Goal: Information Seeking & Learning: Learn about a topic

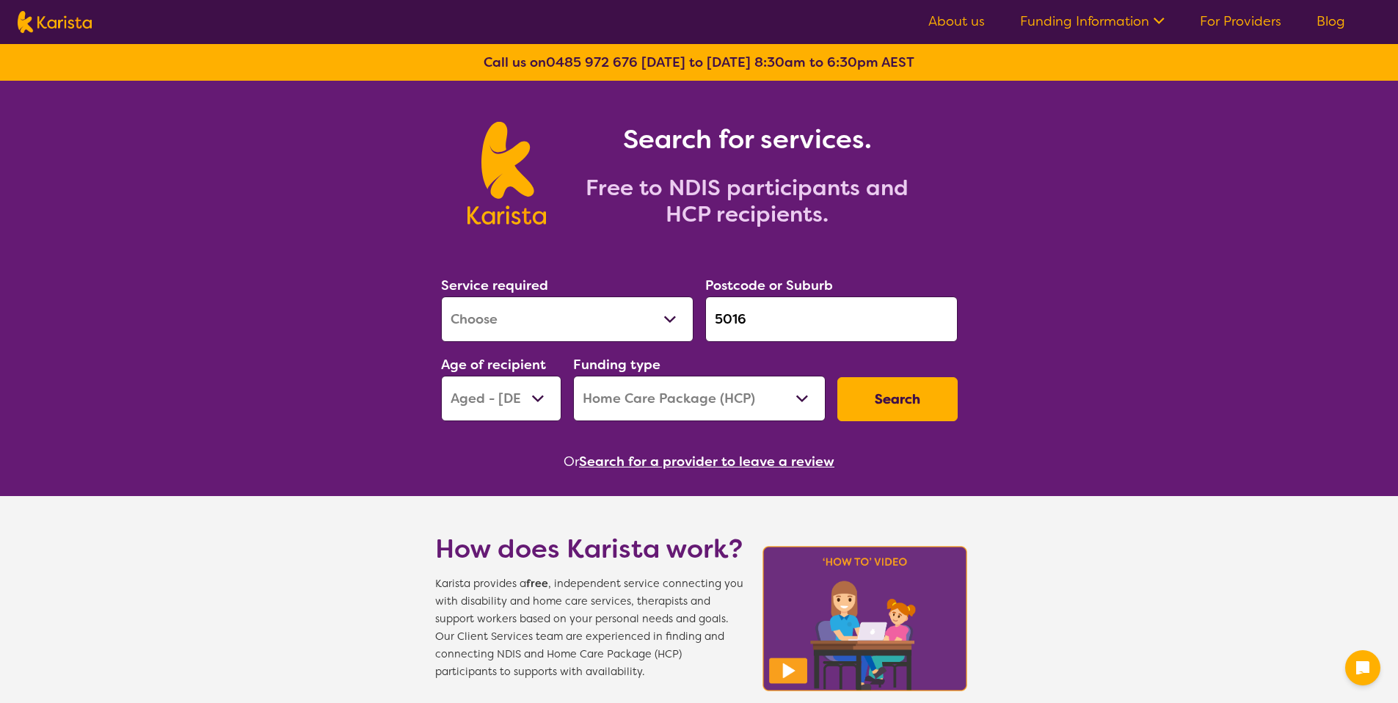
select select "[MEDICAL_DATA]"
select select "AG"
select select "HCP"
click at [660, 461] on button "Search for a provider to leave a review" at bounding box center [706, 462] width 255 height 22
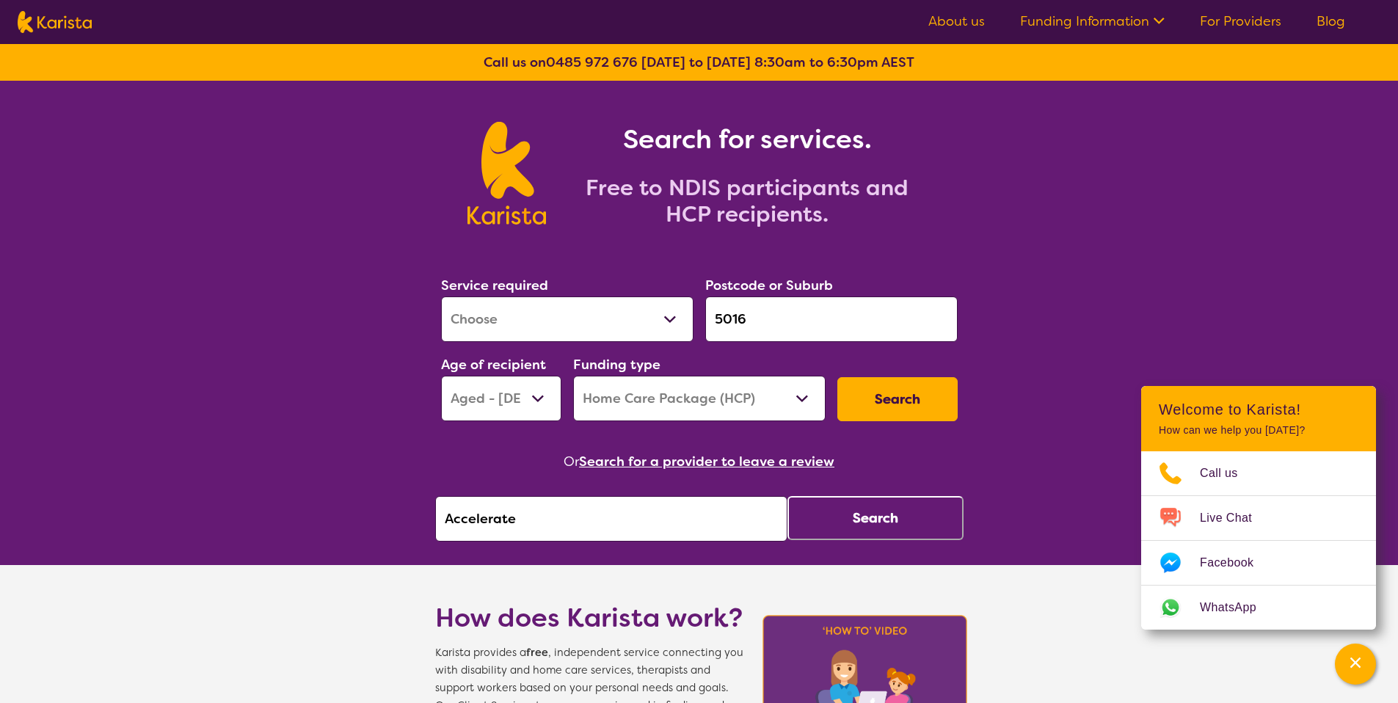
click at [640, 516] on input "Accelerate" at bounding box center [611, 519] width 352 height 46
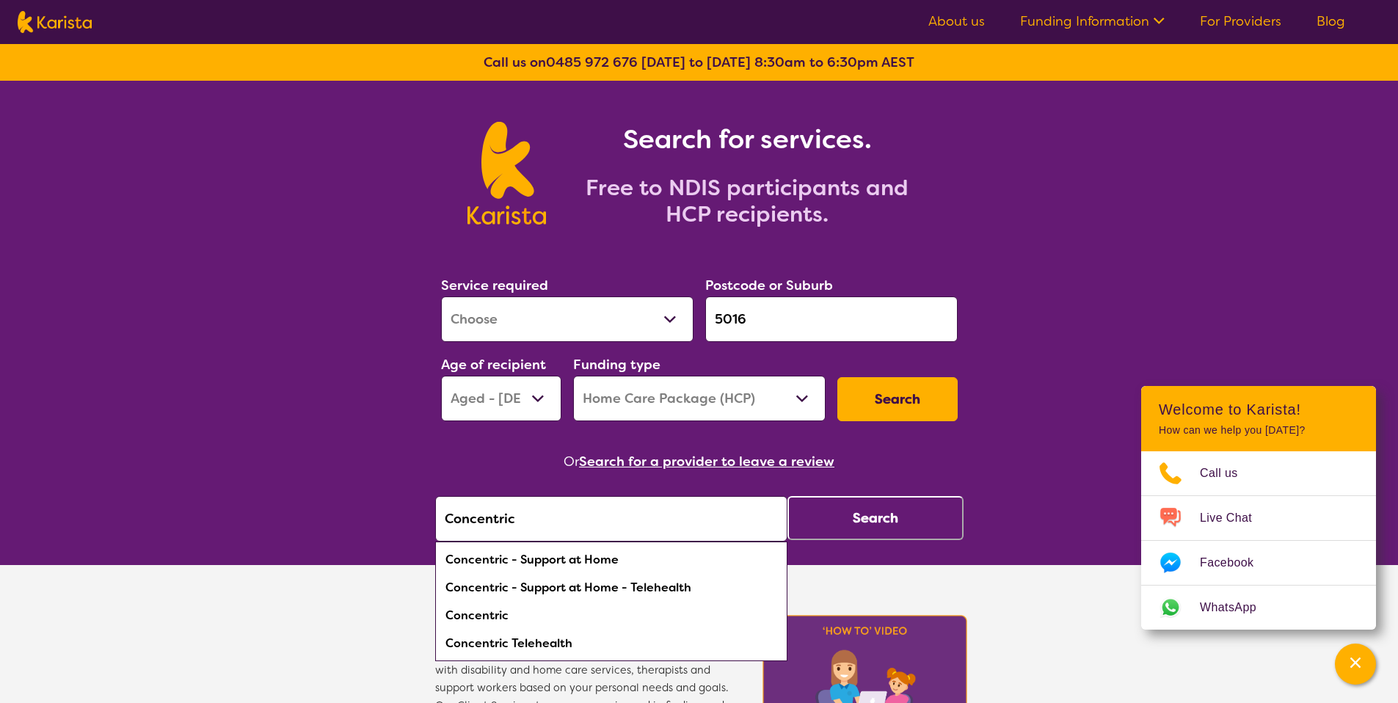
type input "Concentric"
click at [862, 509] on button "Search" at bounding box center [876, 518] width 176 height 44
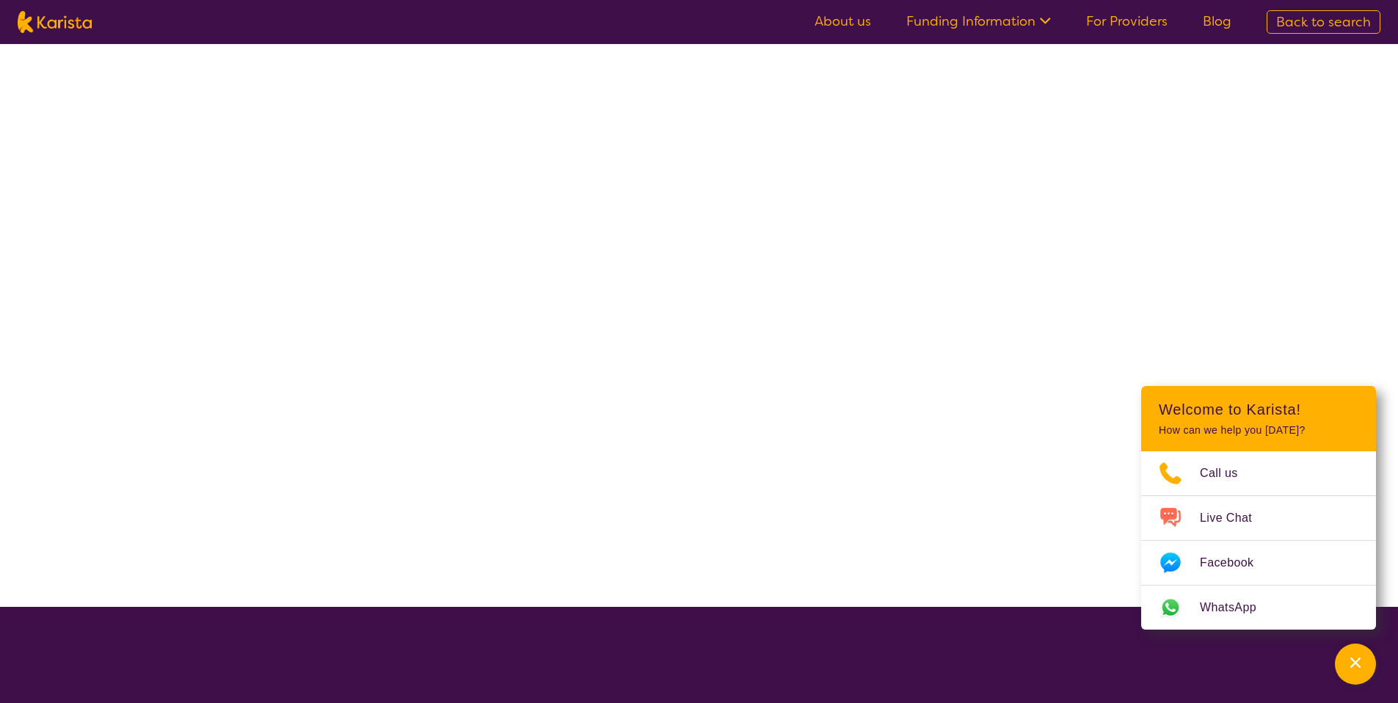
select select "by_score"
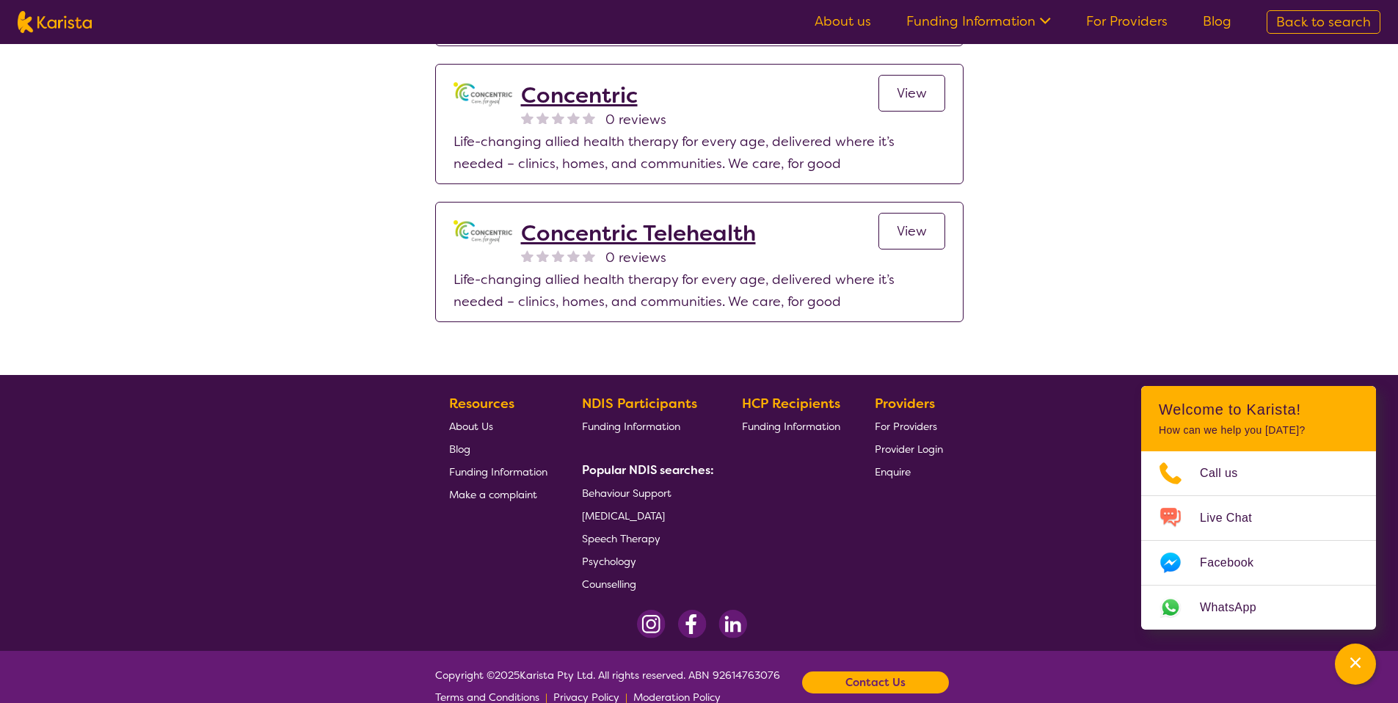
scroll to position [396, 0]
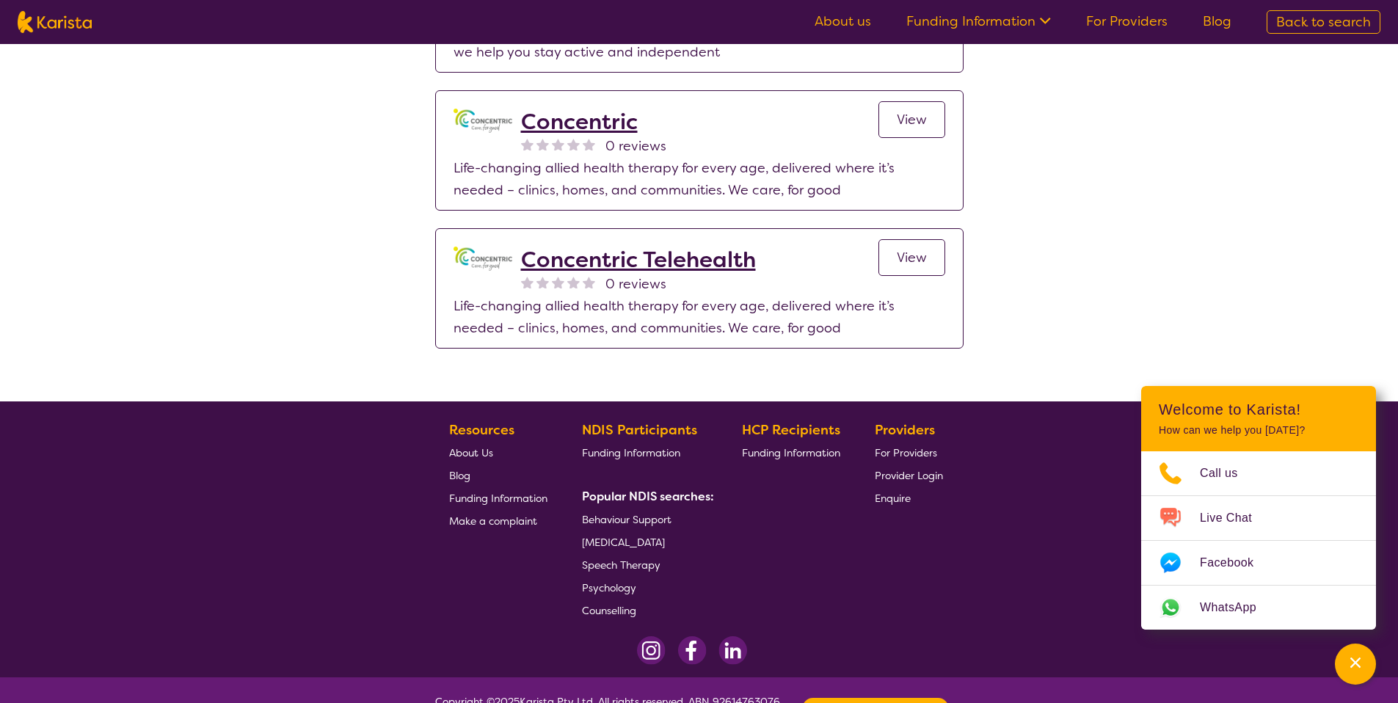
click at [1342, 18] on span "Back to search" at bounding box center [1323, 22] width 95 height 18
select select "[MEDICAL_DATA]"
select select "AG"
select select "HCP"
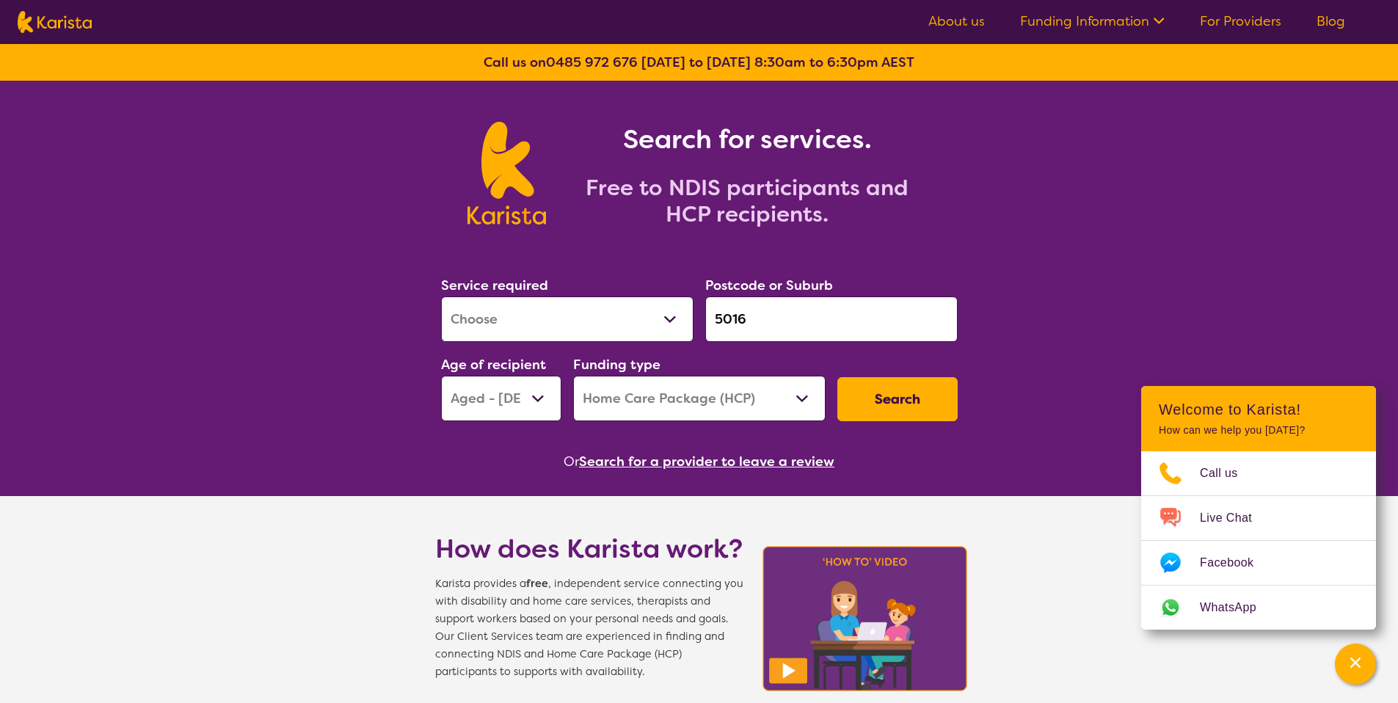
click at [796, 308] on input "5016" at bounding box center [831, 320] width 252 height 46
paste input "3171, 3172, 3173, 3174, 3175, 3177, 3202, 3802, 3803, 3804, 3805, 3975"
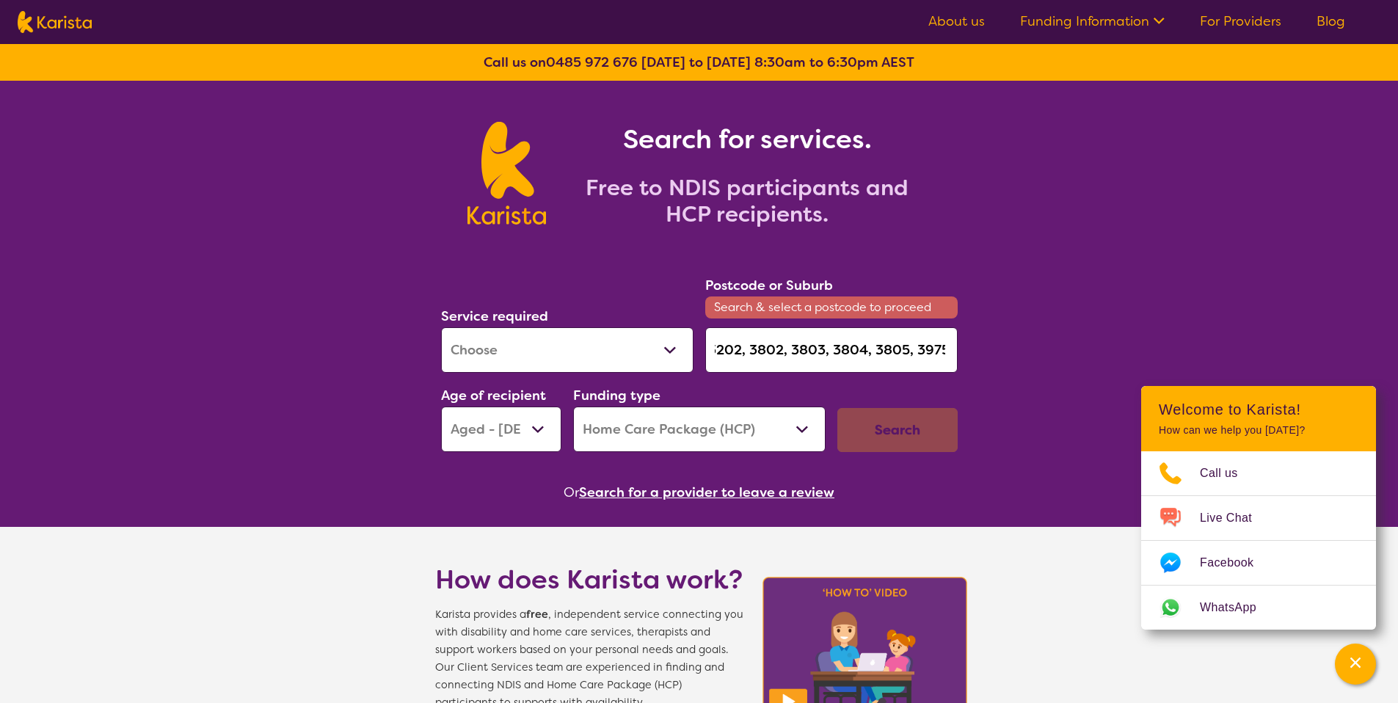
click at [537, 351] on select "Allied Health Assistant Assessment ([MEDICAL_DATA] or [MEDICAL_DATA]) Behaviour…" at bounding box center [567, 350] width 252 height 46
click at [762, 356] on input "3171, 3172, 3173, 3174, 3175, 3177, 3202, 3802, 3803, 3804, 3805, 3975" at bounding box center [831, 350] width 252 height 46
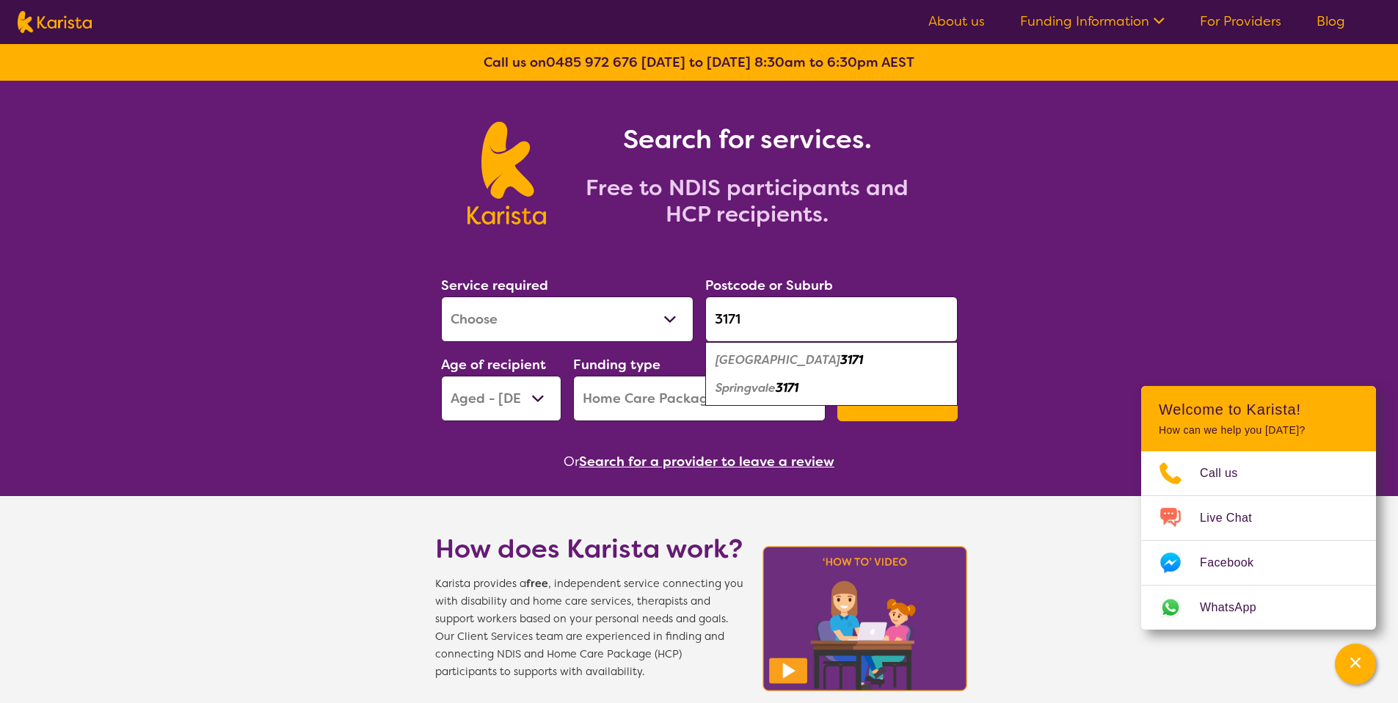
type input "3171"
click at [644, 332] on select "Allied Health Assistant Assessment ([MEDICAL_DATA] or [MEDICAL_DATA]) Behaviour…" at bounding box center [567, 320] width 252 height 46
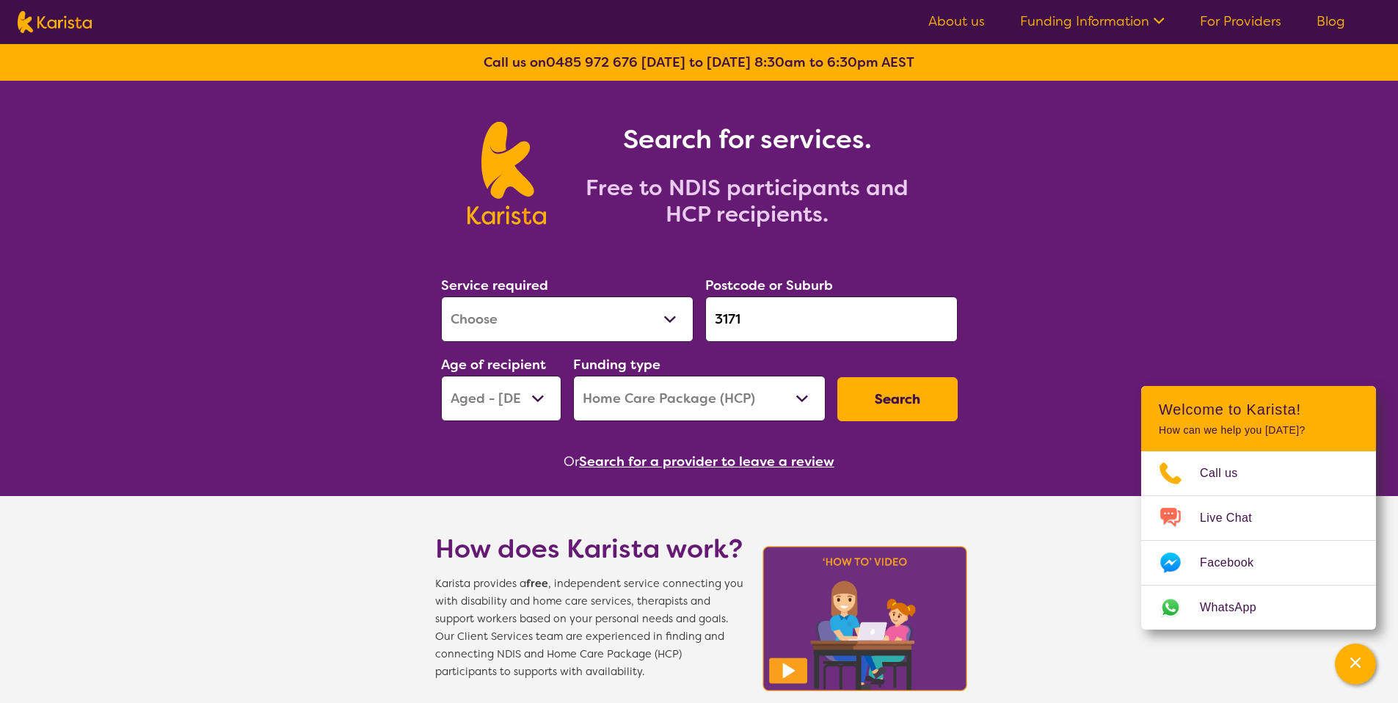
click at [807, 310] on input "3171" at bounding box center [831, 320] width 252 height 46
click at [804, 313] on input "3171" at bounding box center [831, 320] width 252 height 46
click at [803, 313] on input "3171" at bounding box center [831, 320] width 252 height 46
click at [581, 319] on select "Allied Health Assistant Assessment ([MEDICAL_DATA] or [MEDICAL_DATA]) Behaviour…" at bounding box center [567, 320] width 252 height 46
select select "Behaviour support"
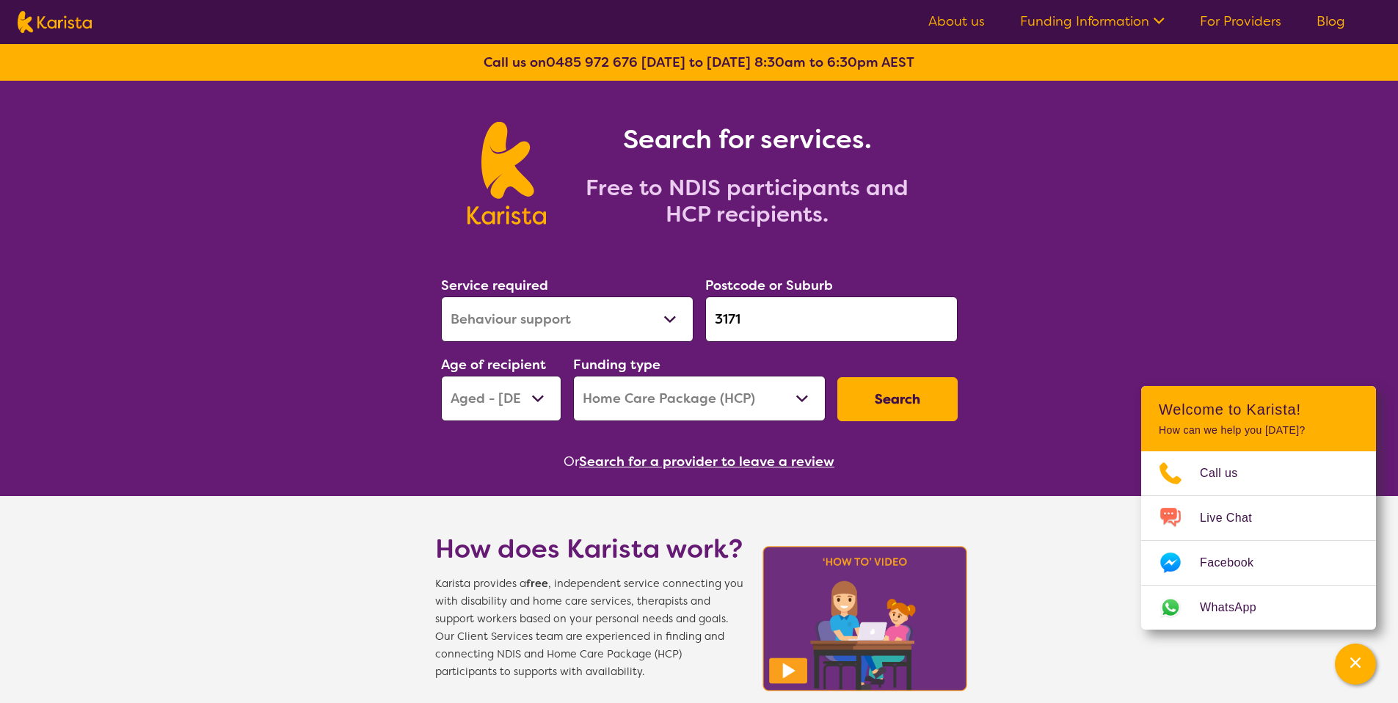
click at [441, 297] on select "Allied Health Assistant Assessment ([MEDICAL_DATA] or [MEDICAL_DATA]) Behaviour…" at bounding box center [567, 320] width 252 height 46
select select "NDIS"
click at [534, 401] on select "Early Childhood - 0 to 9 Child - 10 to 11 Adolescent - 12 to 17 Adult - 18 to 6…" at bounding box center [501, 399] width 120 height 46
select select "CH"
click at [441, 376] on select "Early Childhood - 0 to 9 Child - 10 to 11 Adolescent - 12 to 17 Adult - 18 to 6…" at bounding box center [501, 399] width 120 height 46
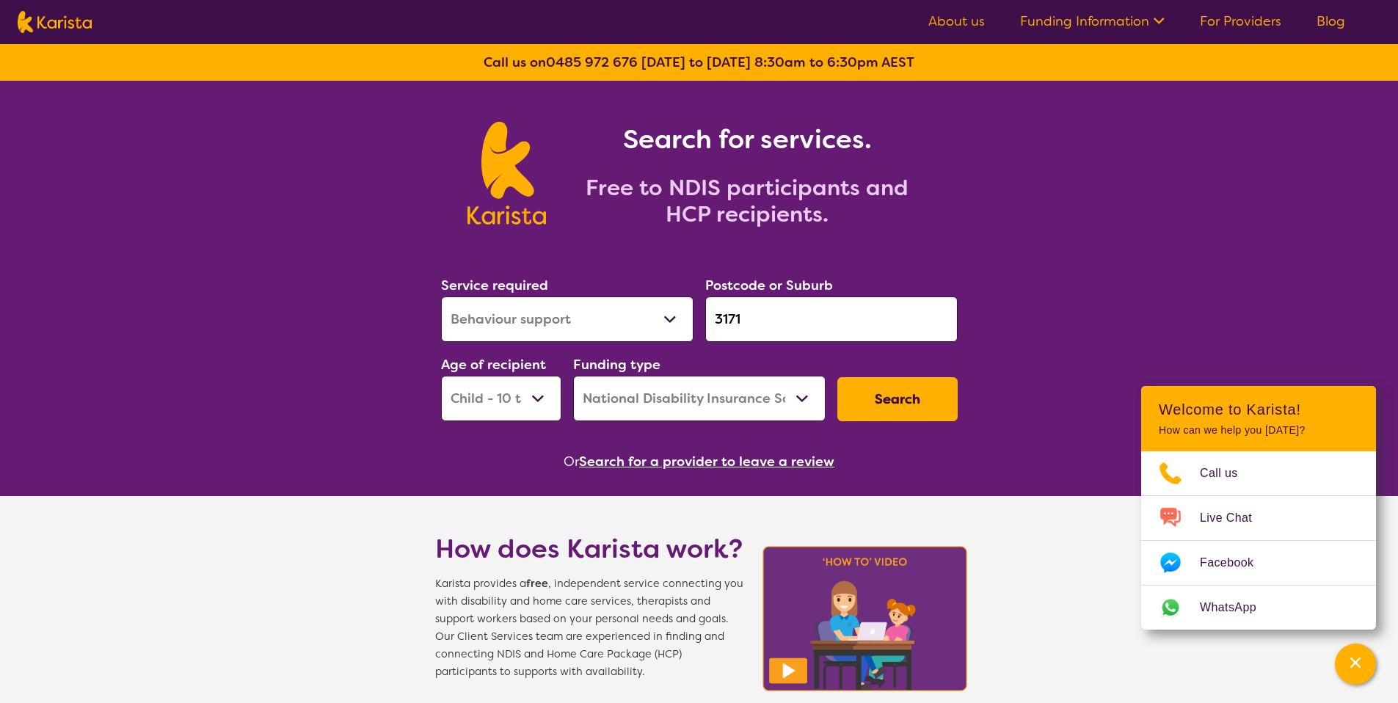
click at [854, 396] on button "Search" at bounding box center [897, 399] width 120 height 44
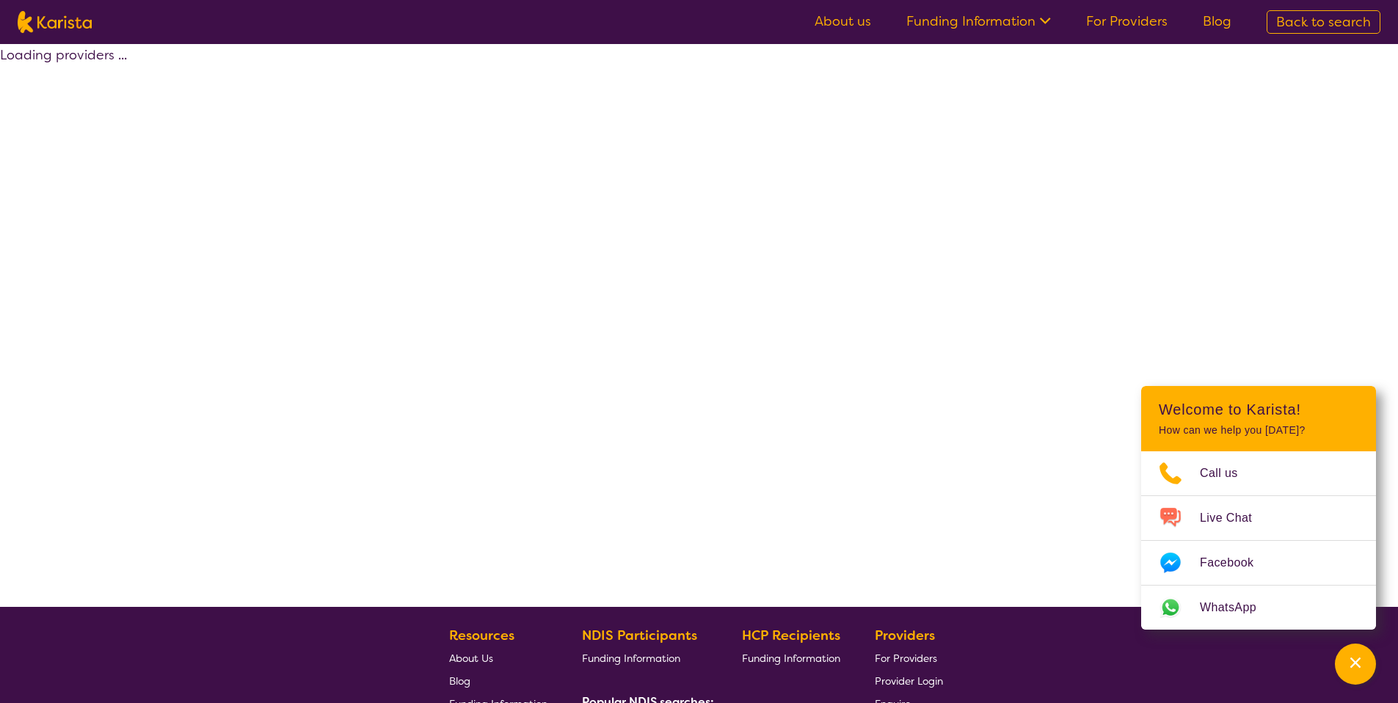
select select "by_score"
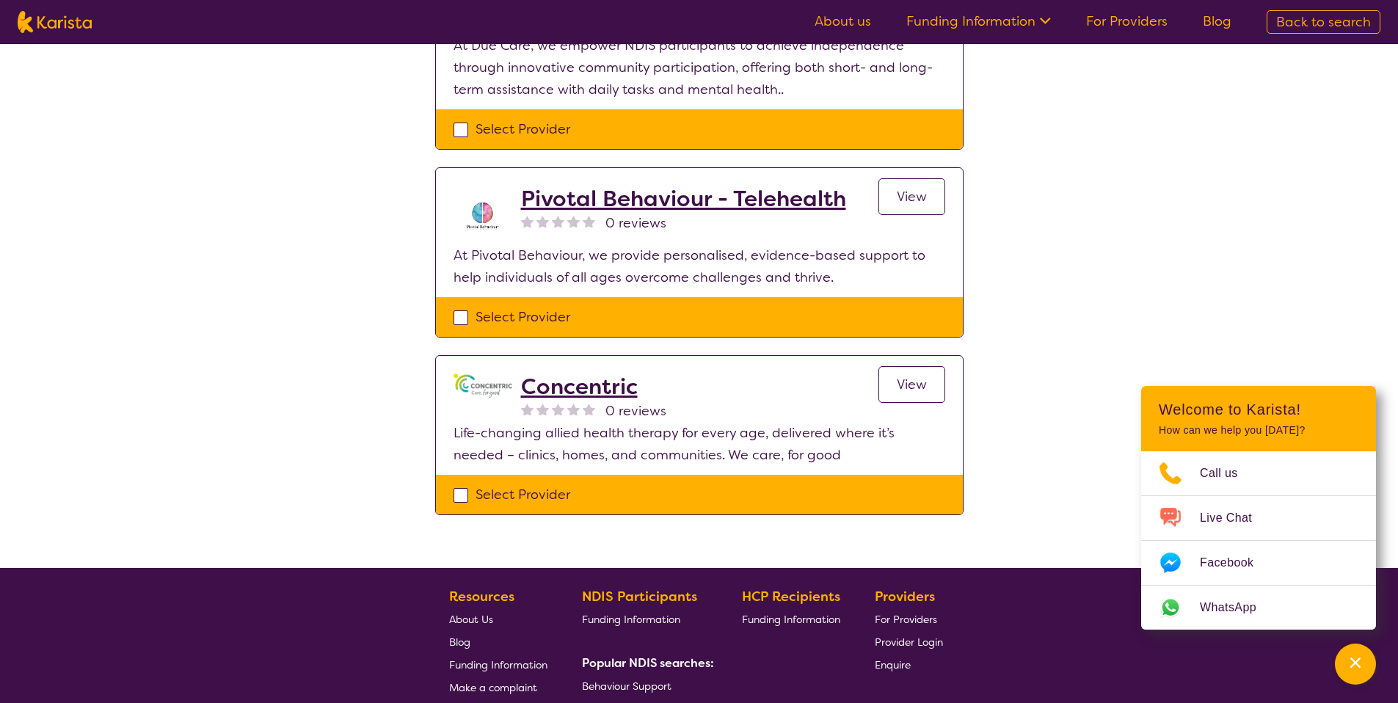
scroll to position [1312, 0]
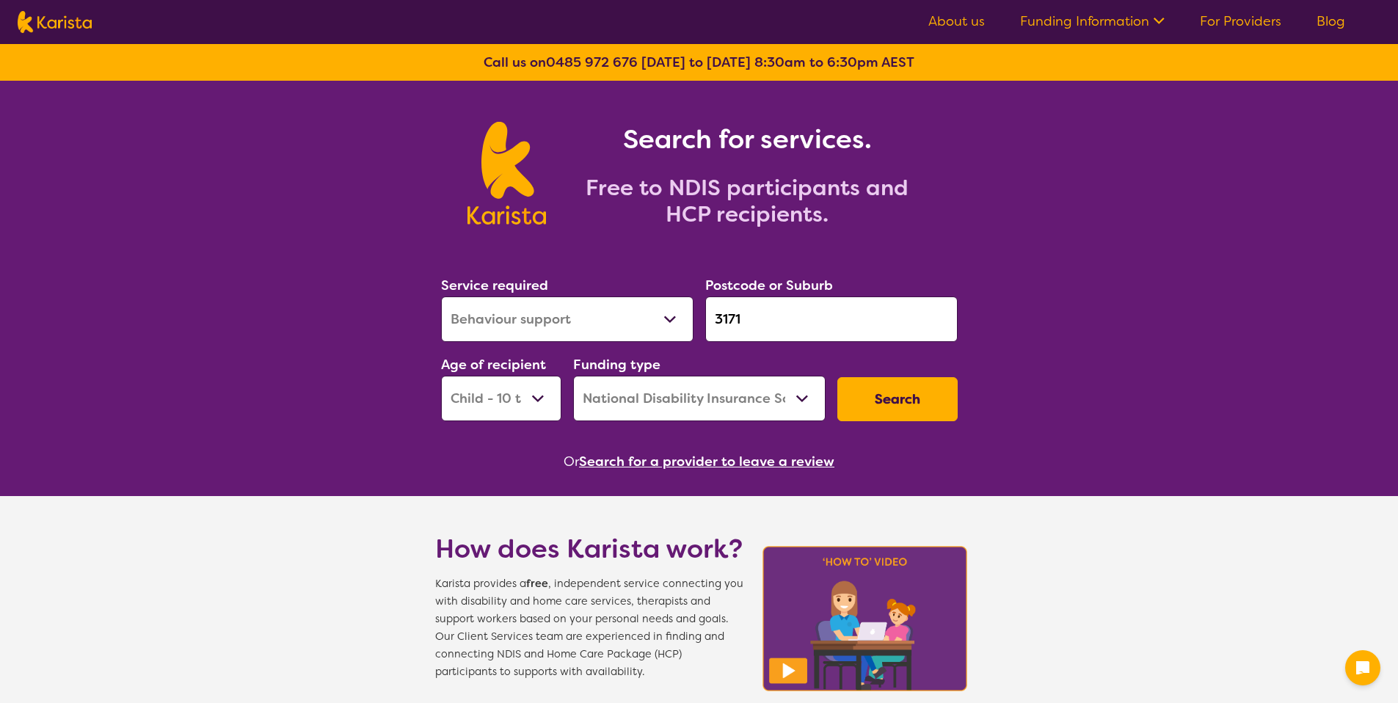
select select "Behaviour support"
select select "CH"
select select "NDIS"
click at [837, 320] on input "3171" at bounding box center [831, 320] width 252 height 46
click at [837, 317] on input "3171" at bounding box center [831, 320] width 252 height 46
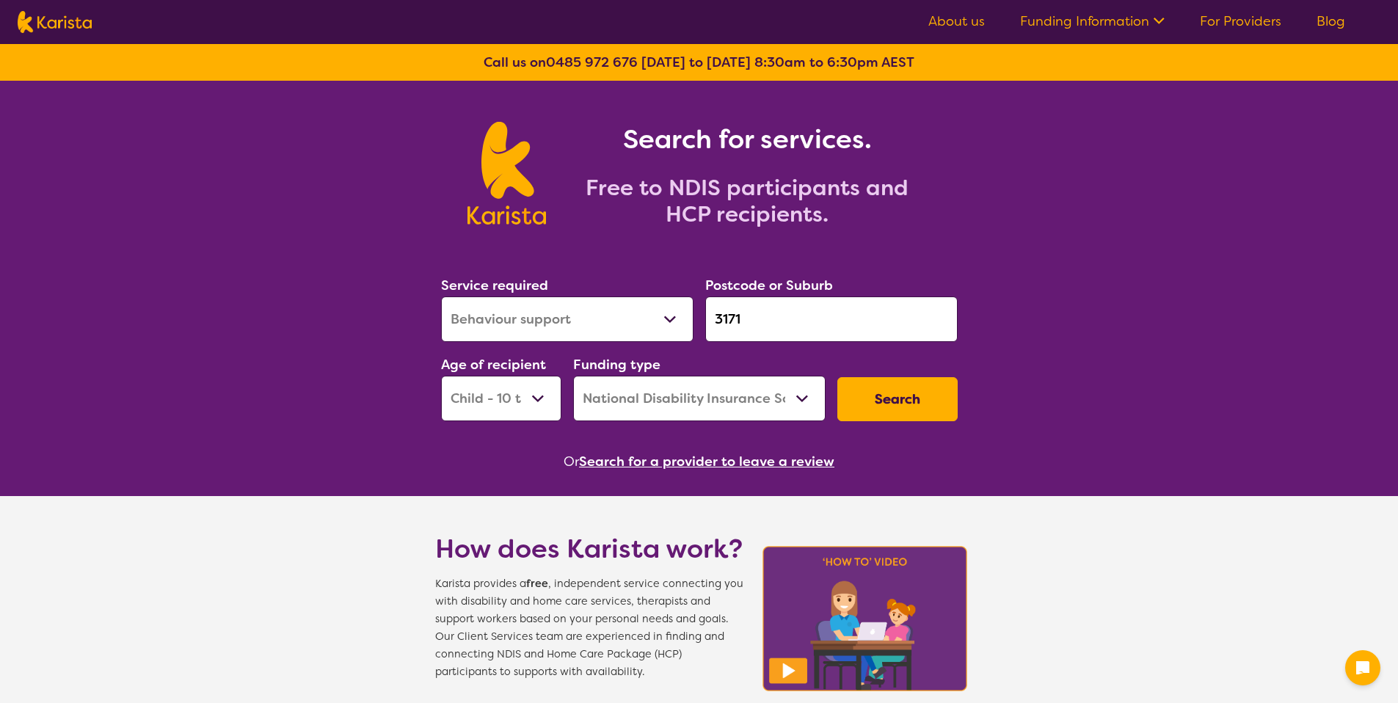
click at [840, 316] on input "3171" at bounding box center [831, 320] width 252 height 46
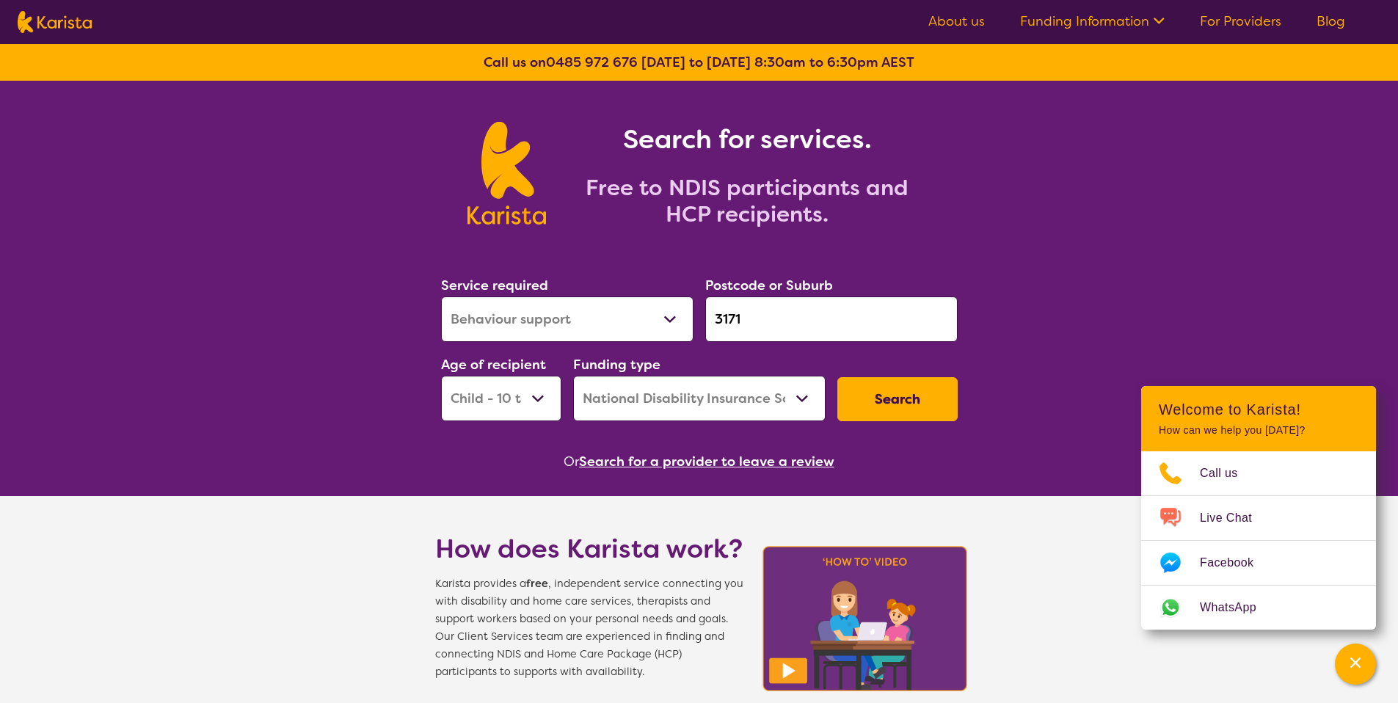
click at [843, 315] on input "3171" at bounding box center [831, 320] width 252 height 46
click at [842, 316] on input "3171" at bounding box center [831, 320] width 252 height 46
paste input "20"
type input "3201"
click at [837, 353] on div "Carrum Downs 3201" at bounding box center [832, 360] width 238 height 28
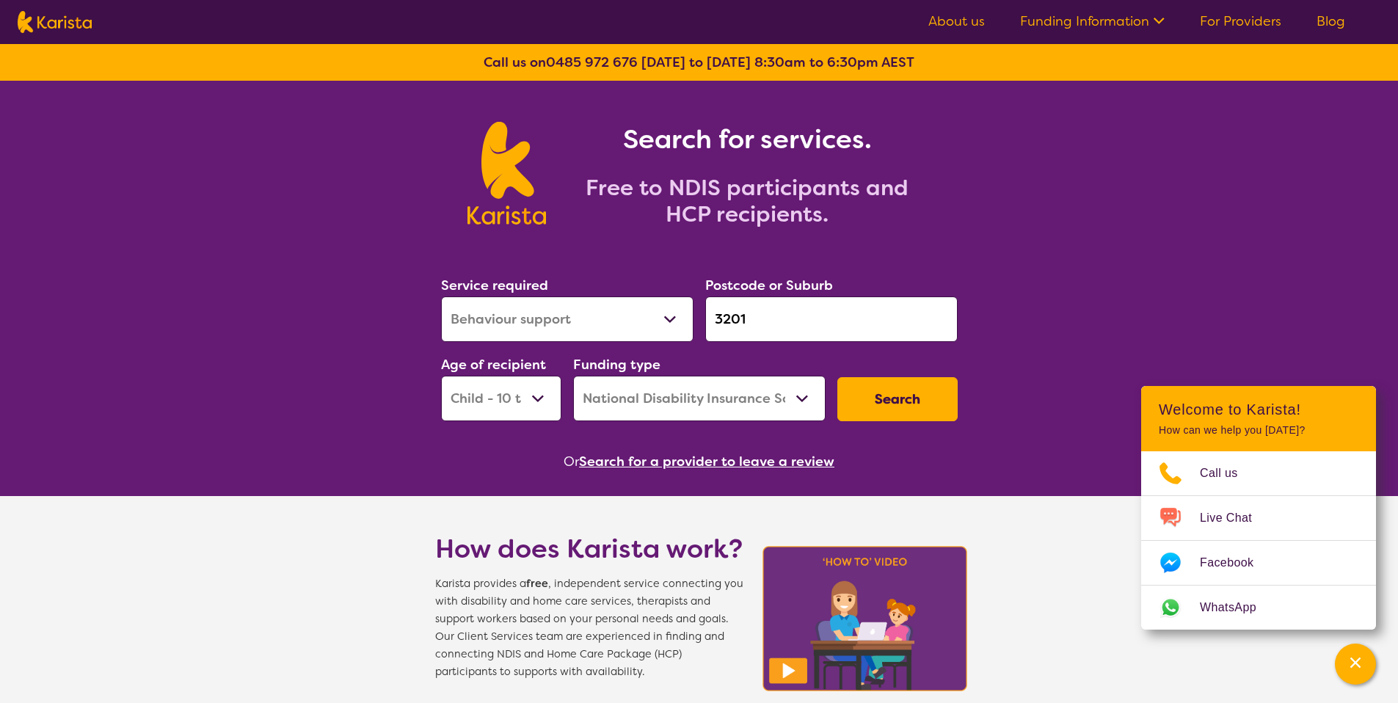
click at [870, 401] on button "Search" at bounding box center [897, 399] width 120 height 44
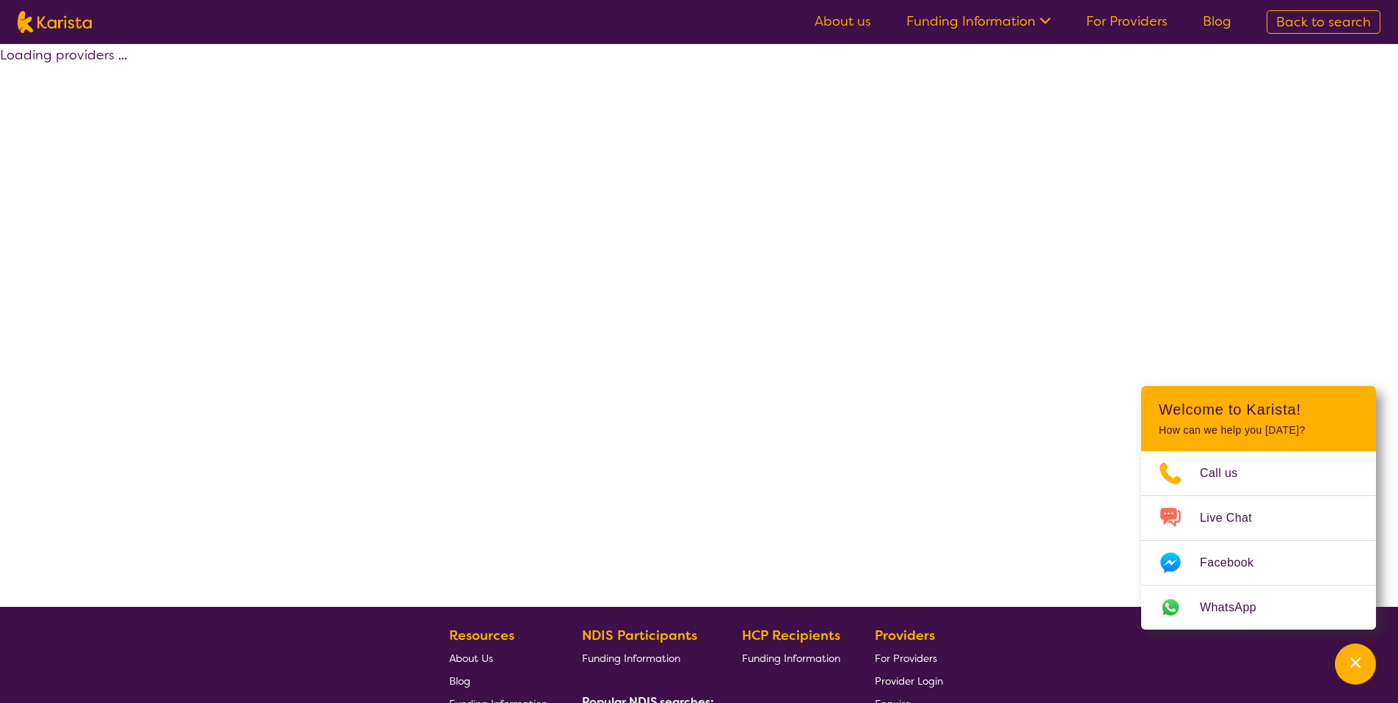
select select "by_score"
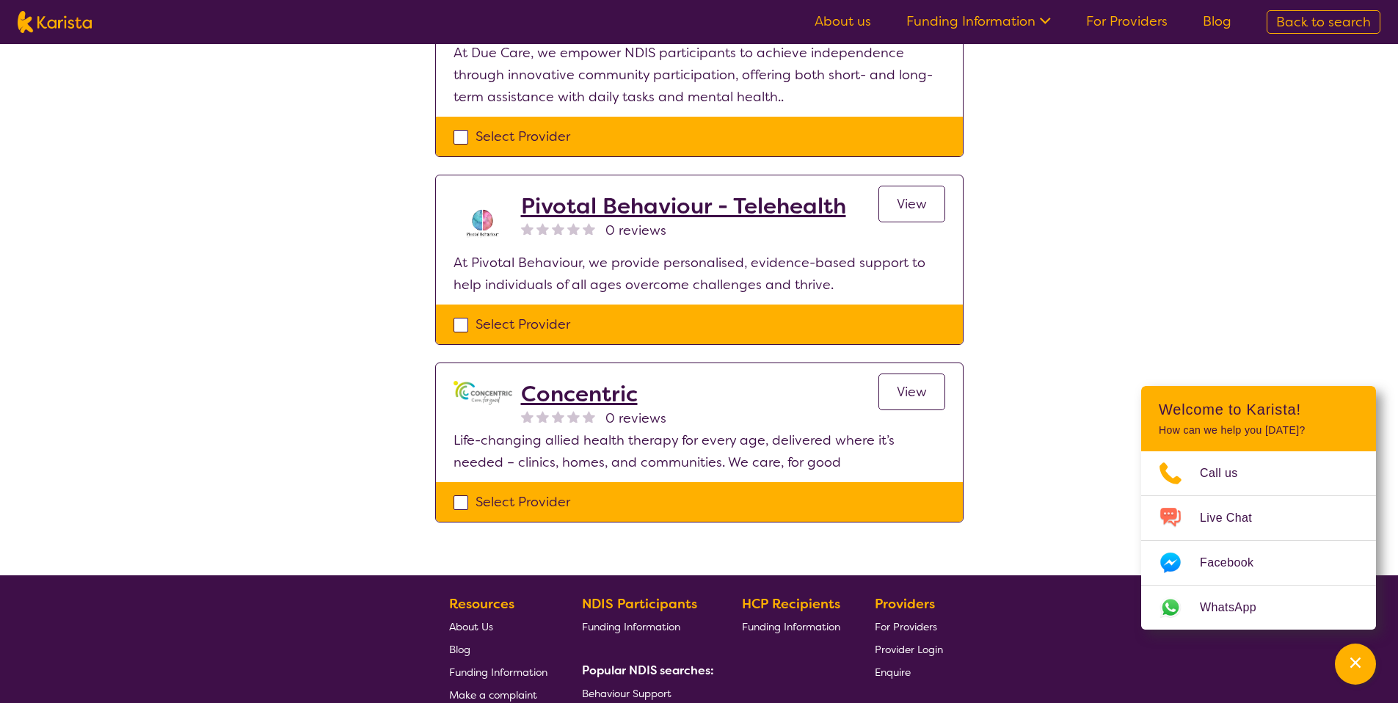
scroll to position [932, 0]
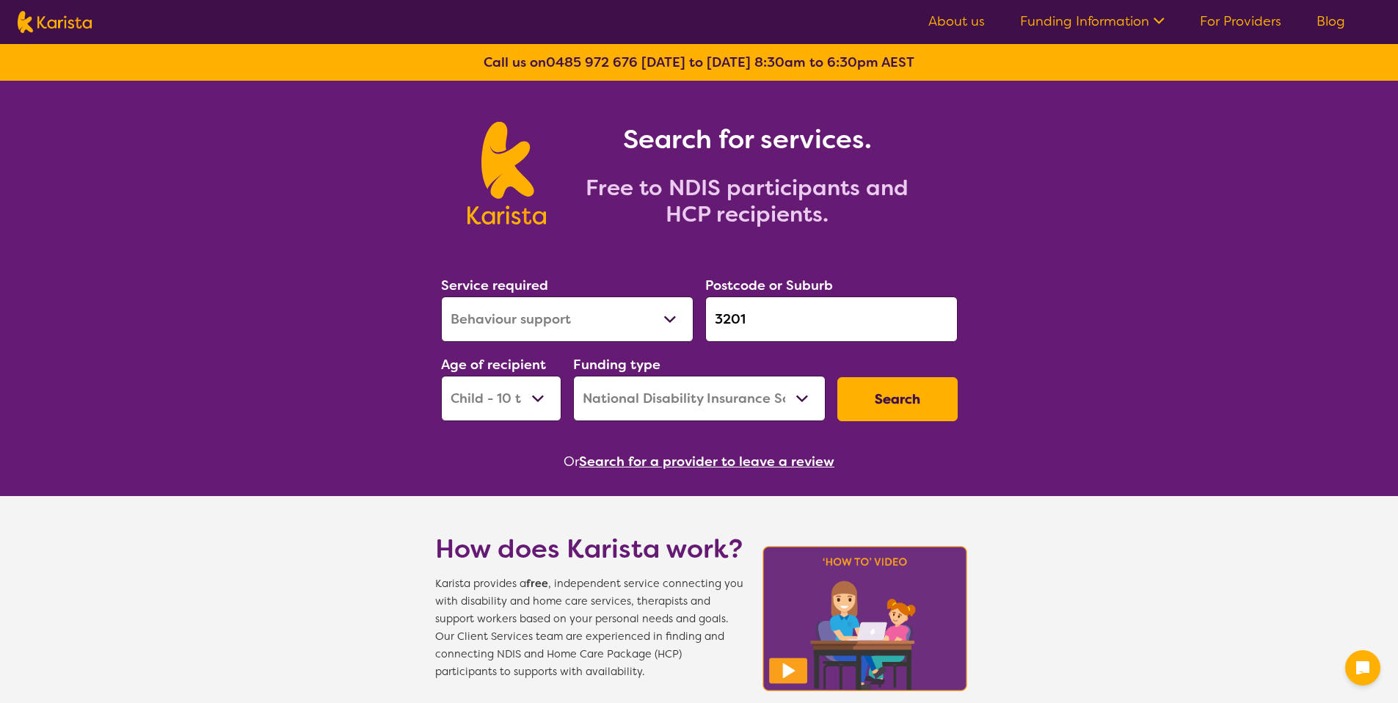
select select "Behaviour support"
select select "CH"
select select "NDIS"
